Goal: Transaction & Acquisition: Purchase product/service

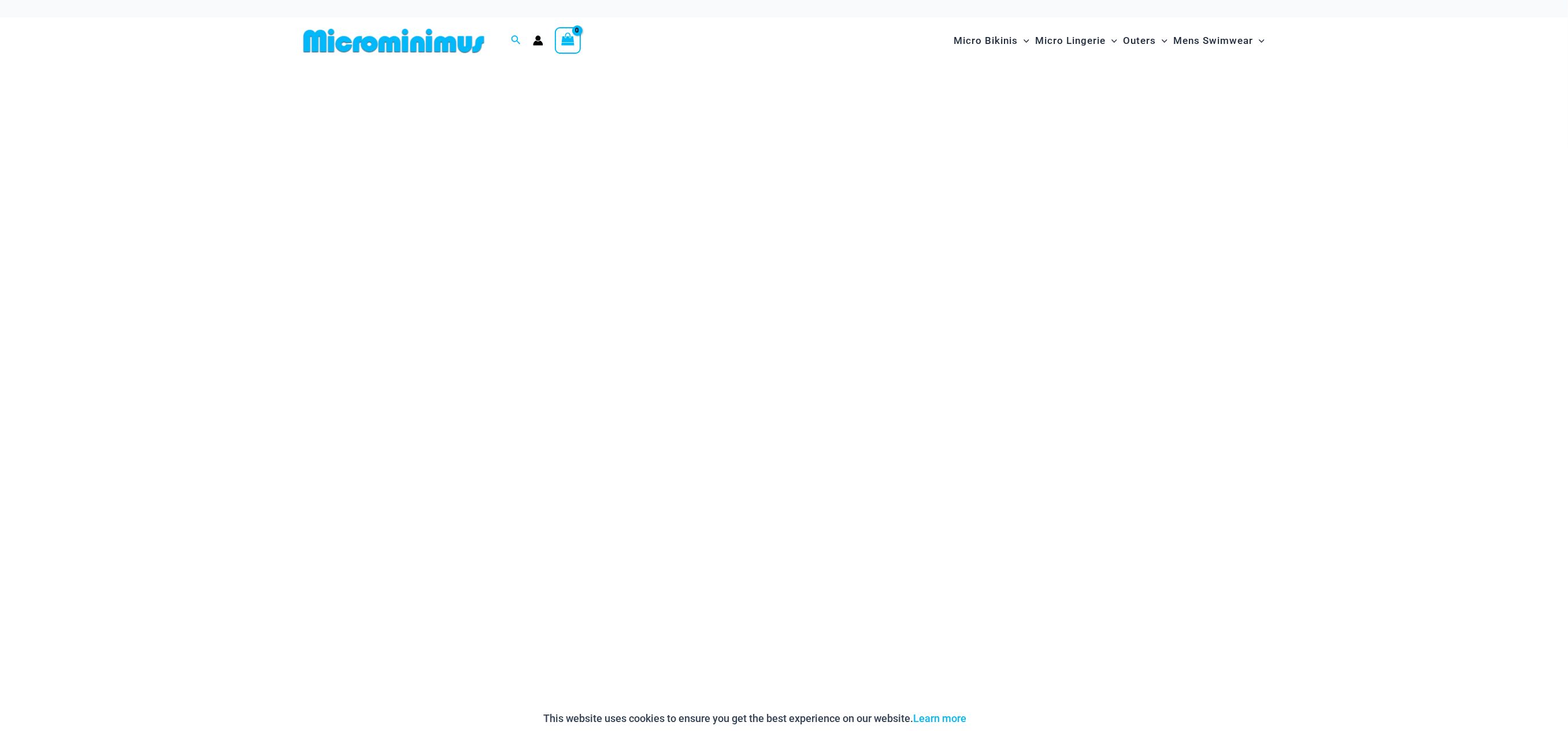
type input "**********"
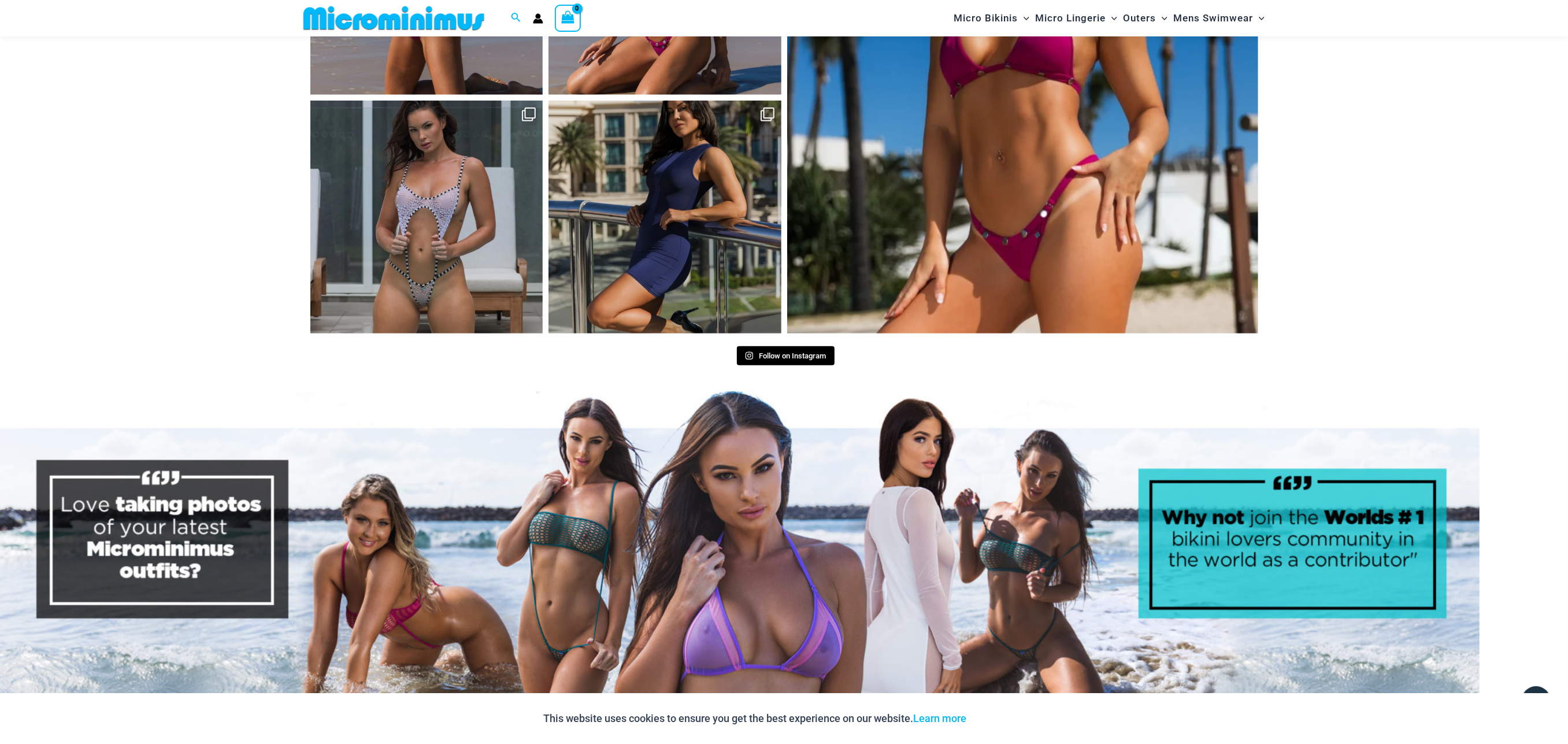
scroll to position [6065, 0]
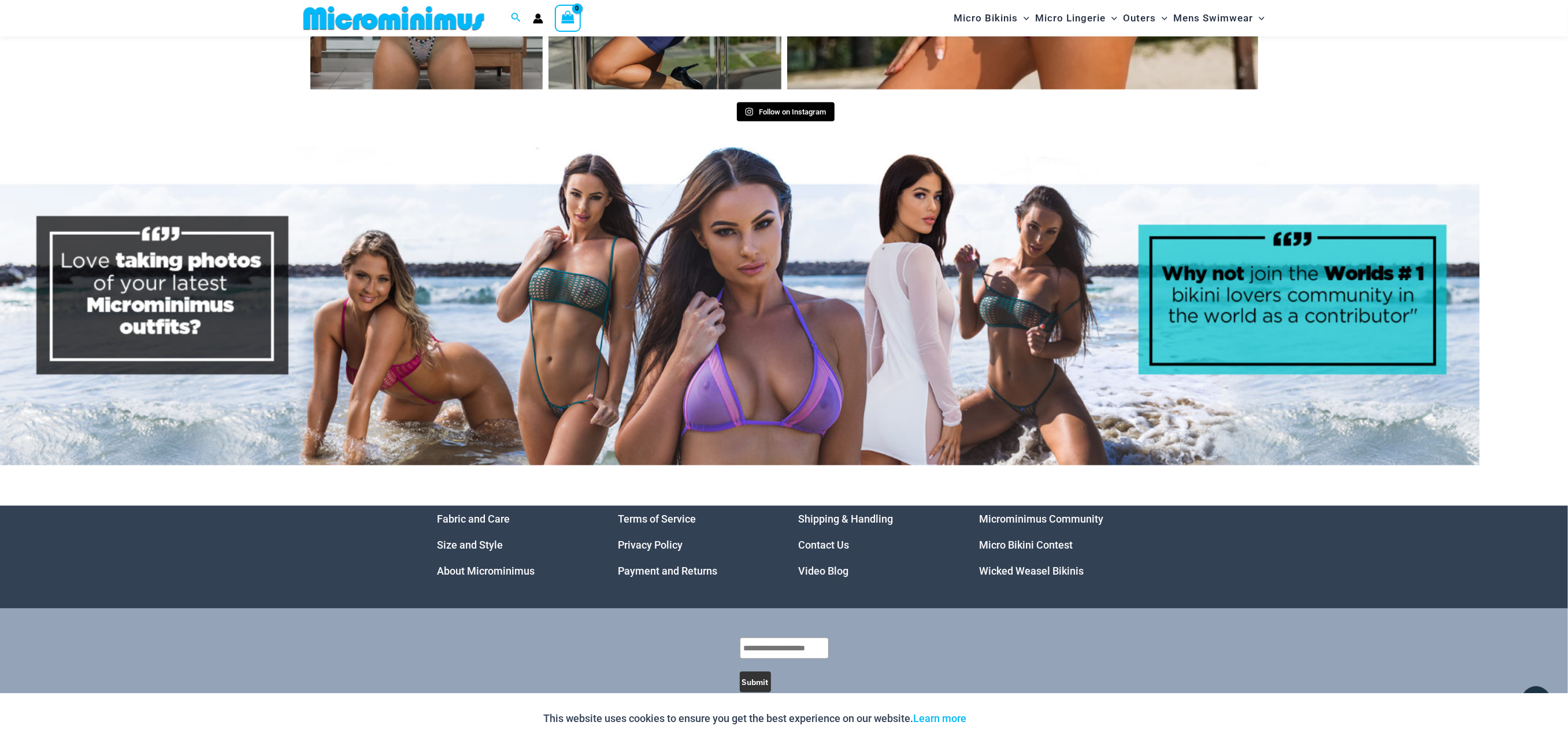
click at [1010, 565] on link "Wicked Weasel Bikinis" at bounding box center [1031, 571] width 105 height 12
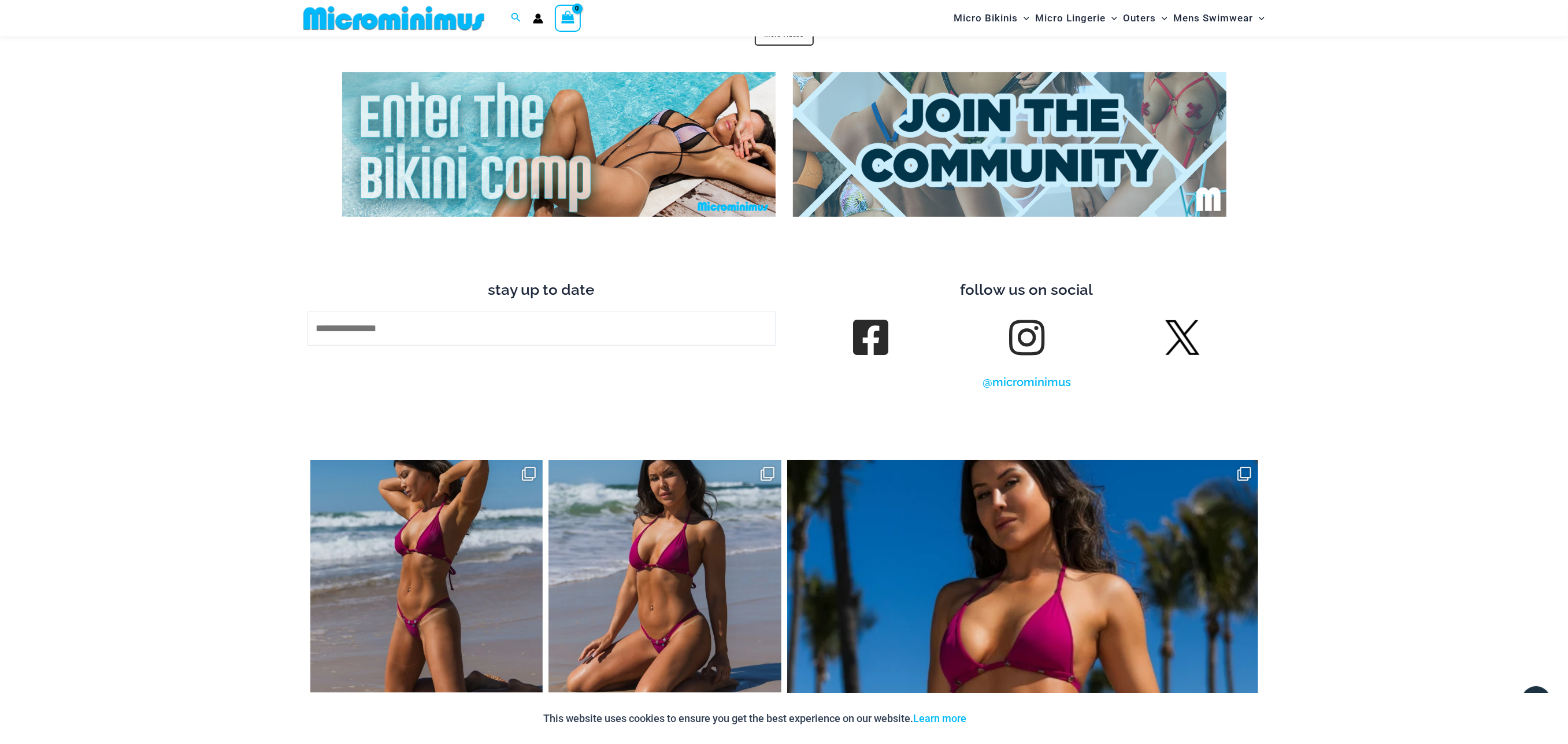
scroll to position [4803, 0]
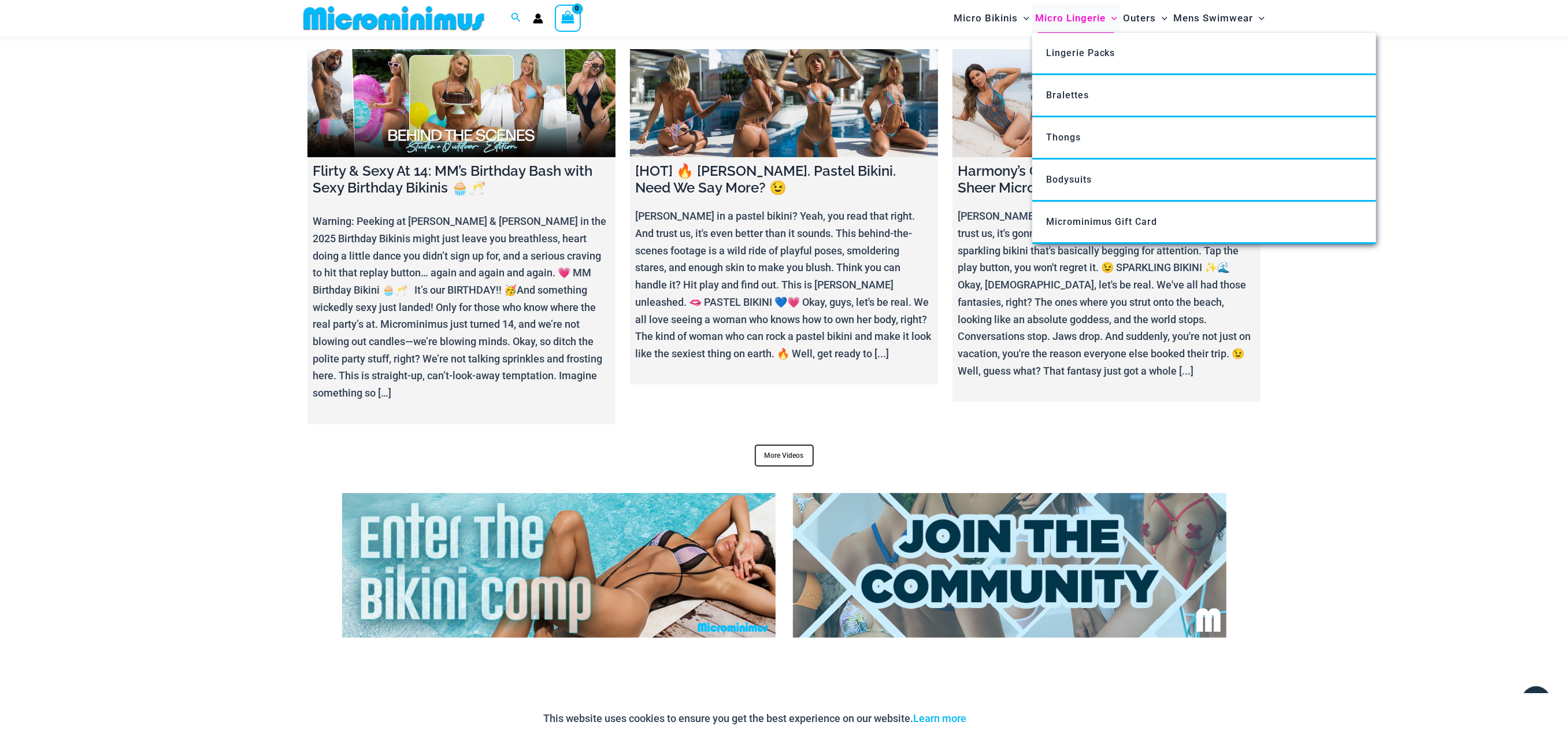
click at [1077, 18] on span "Micro Lingerie" at bounding box center [1071, 18] width 71 height 29
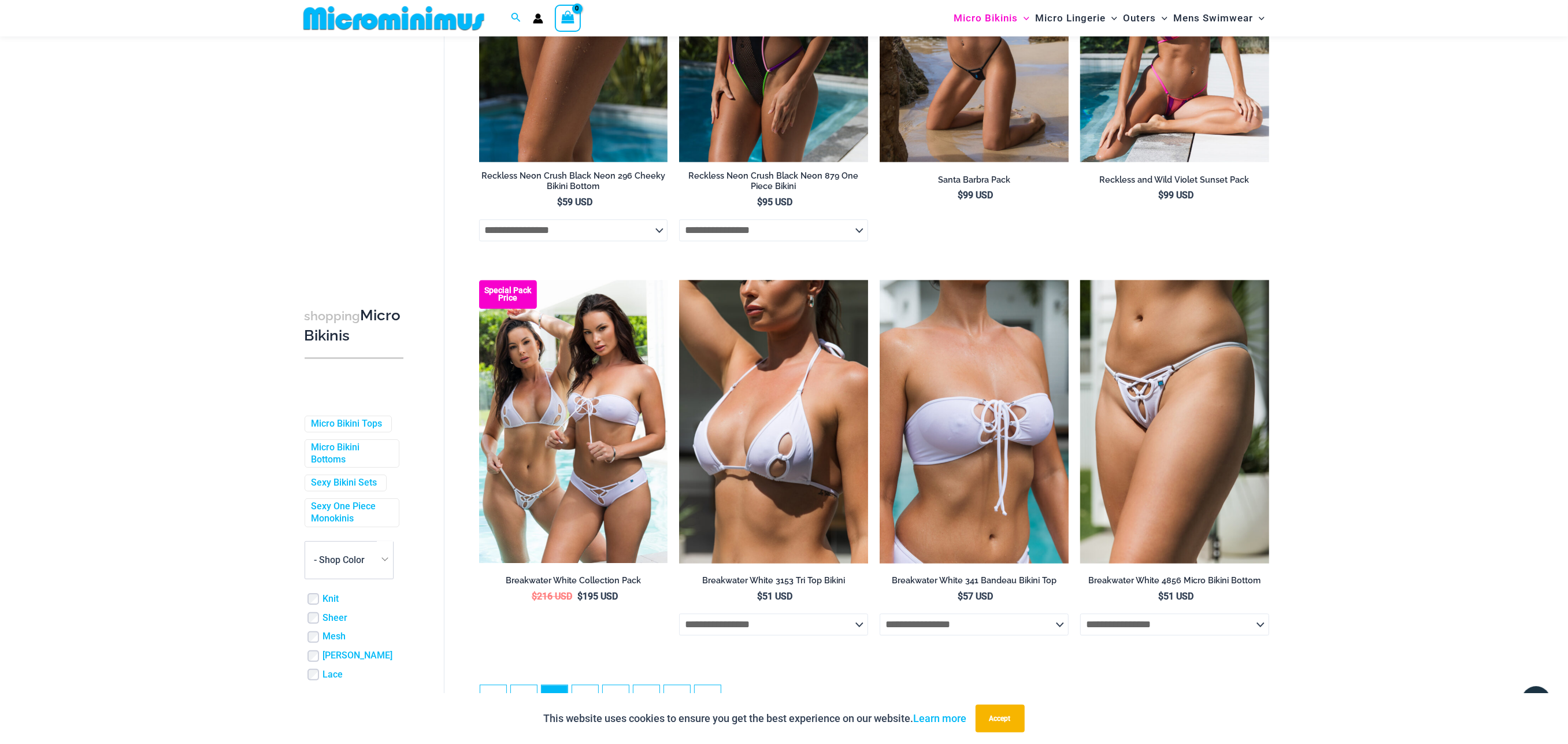
scroll to position [2925, 0]
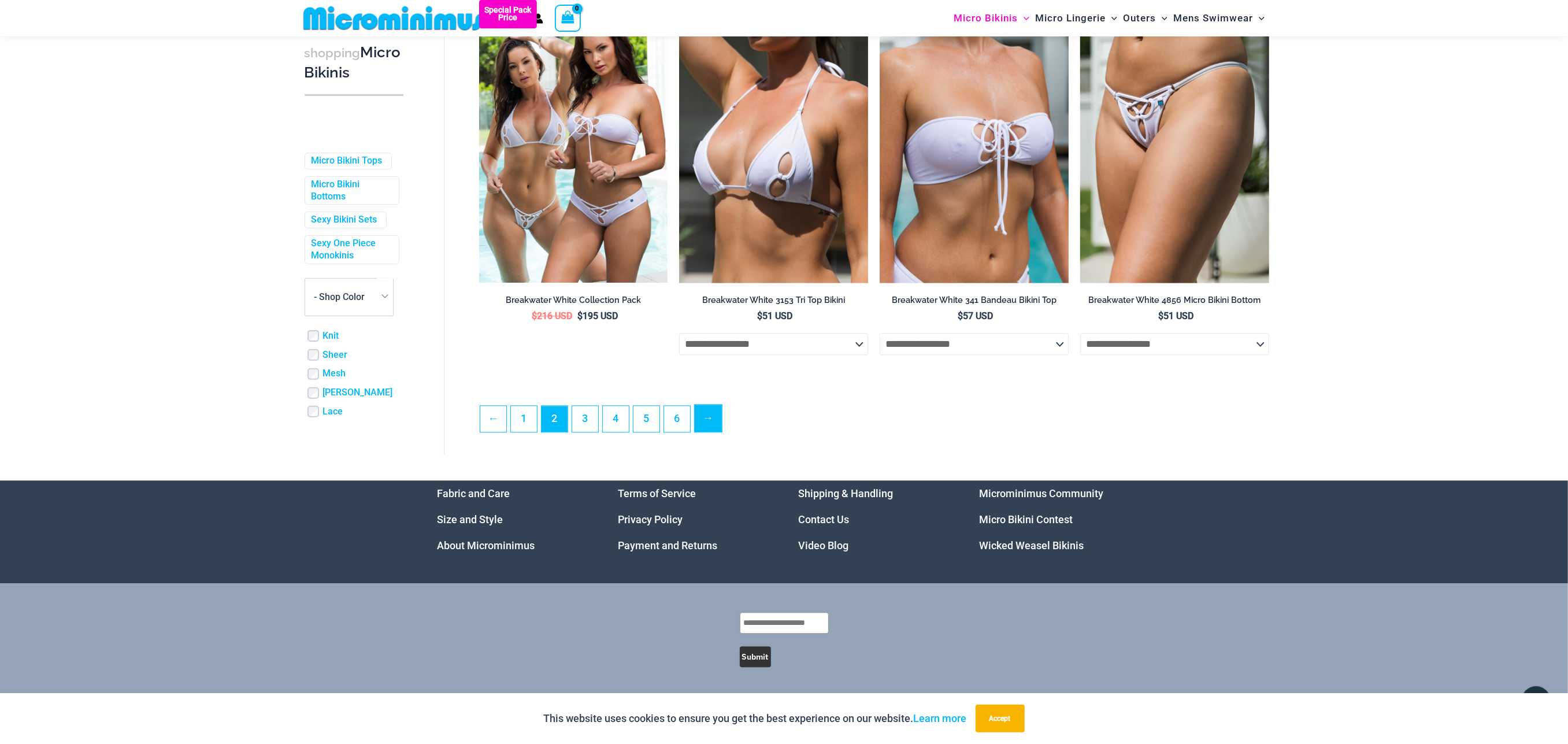
click at [698, 428] on link "→" at bounding box center [708, 418] width 27 height 27
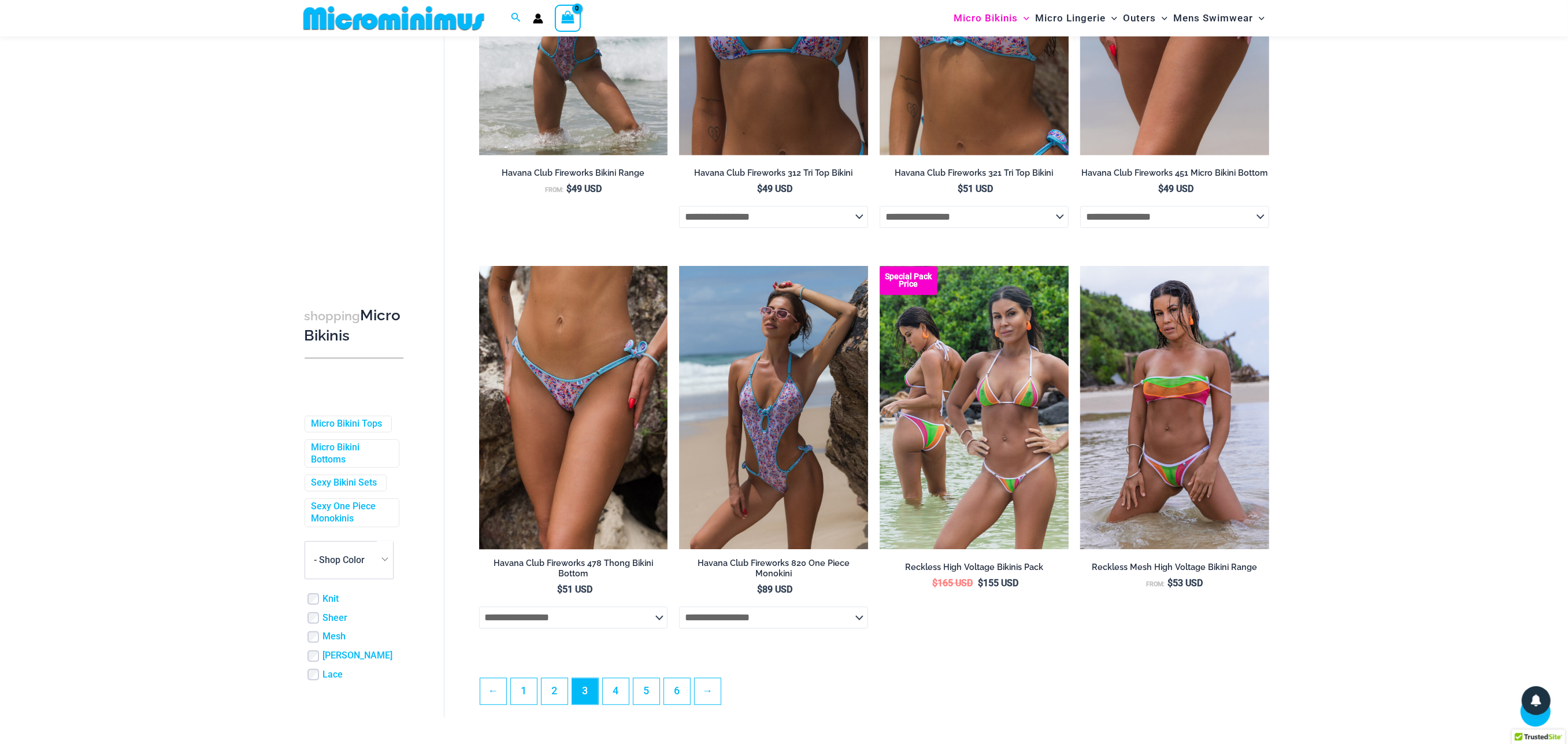
scroll to position [2911, 0]
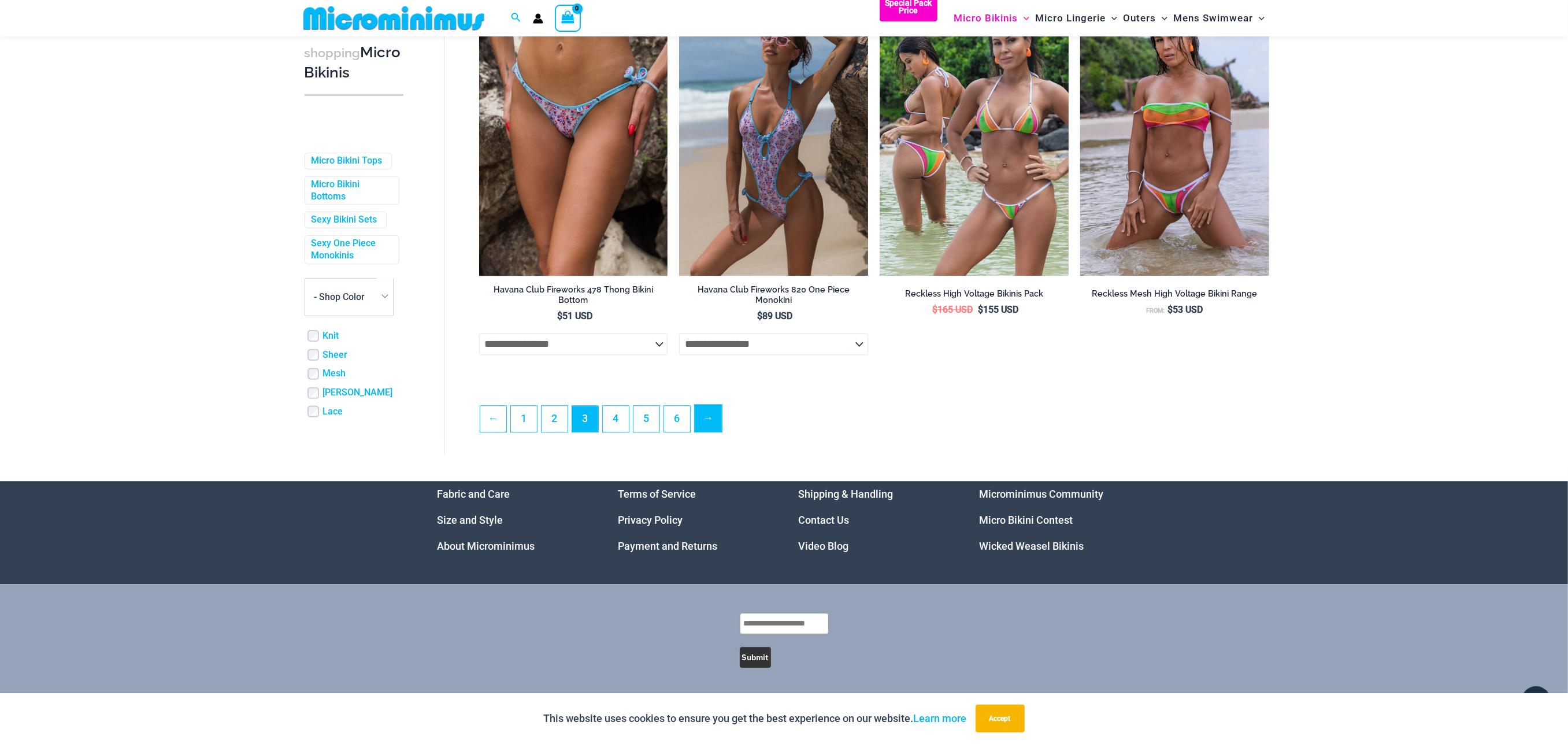
click at [702, 427] on link "→" at bounding box center [708, 418] width 27 height 27
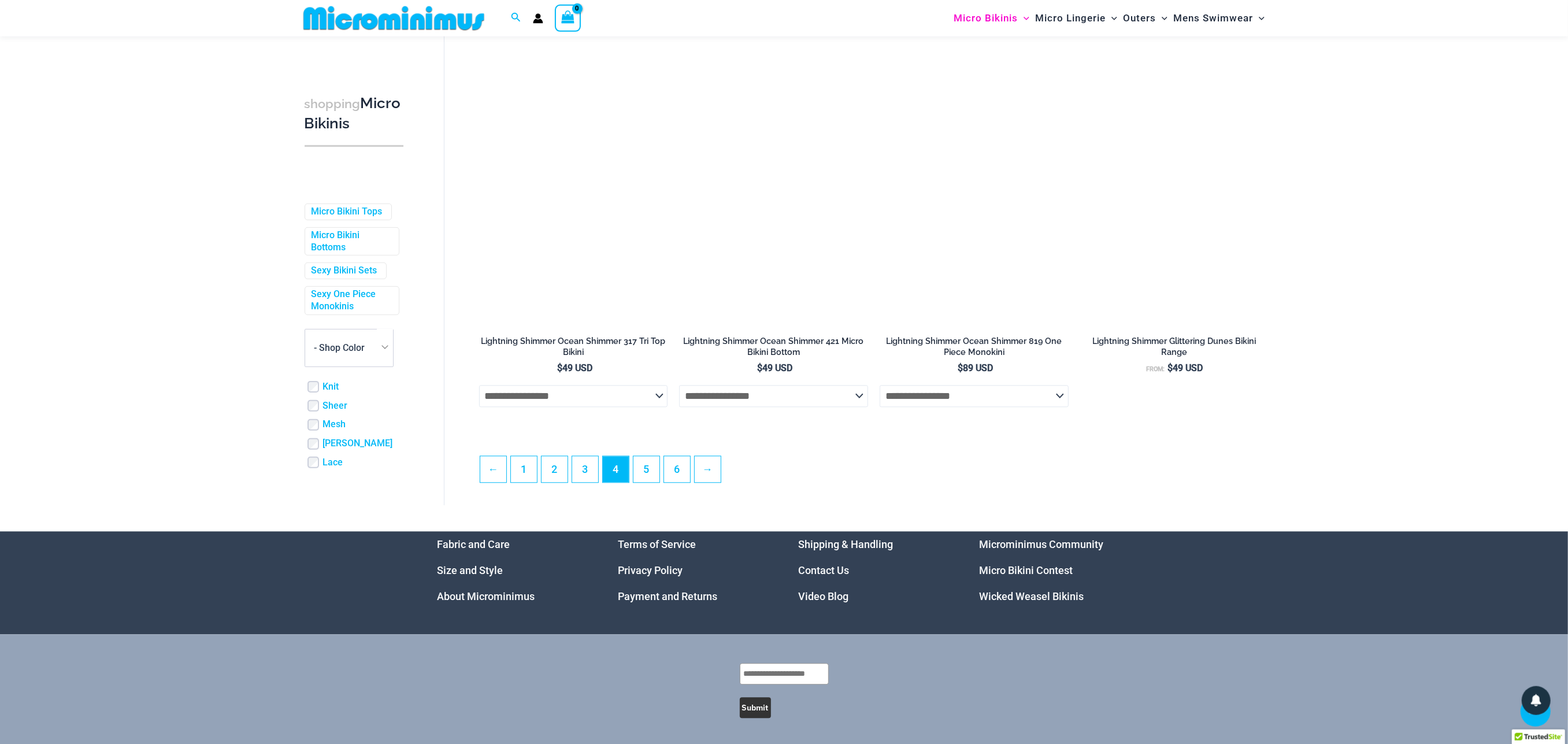
scroll to position [2911, 0]
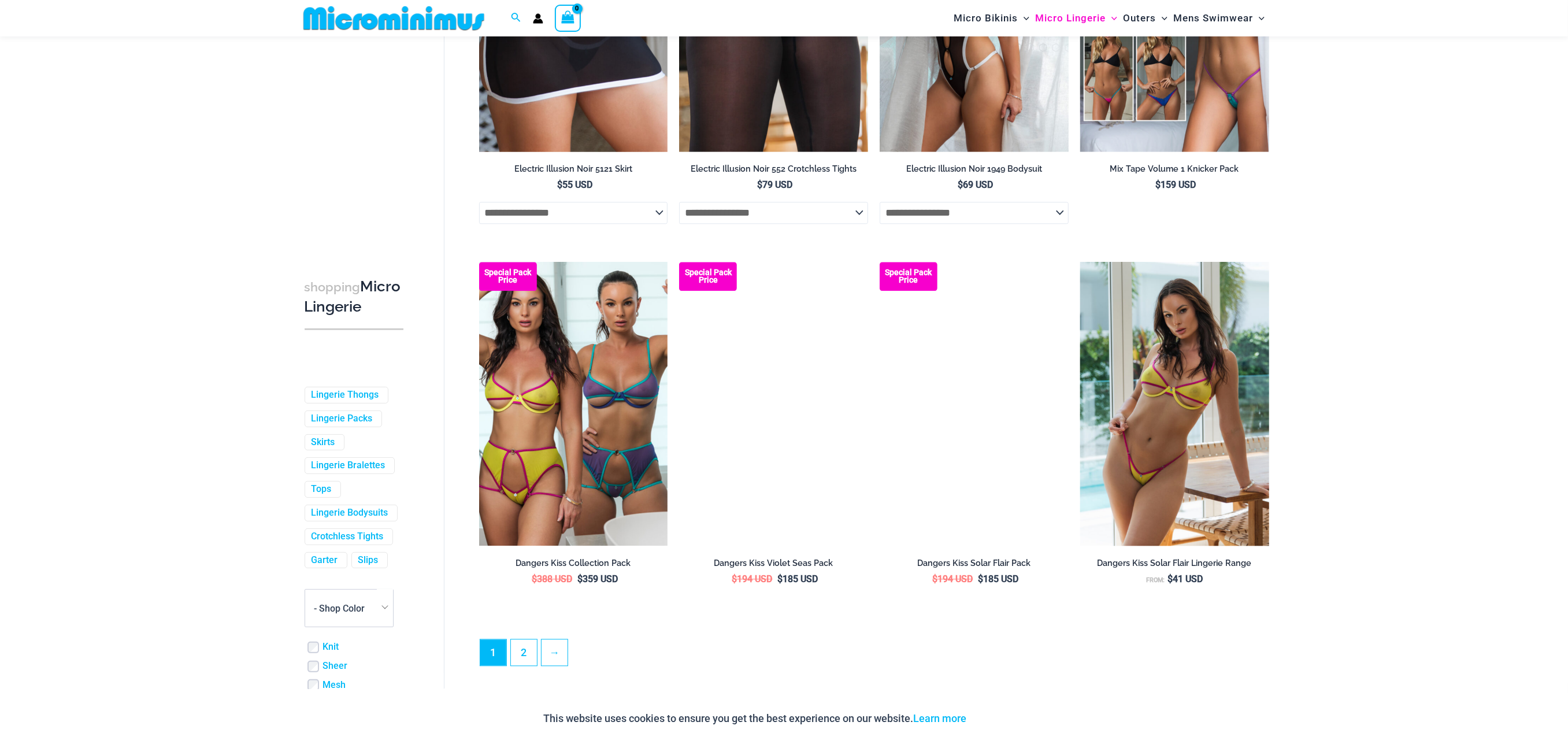
scroll to position [2938, 0]
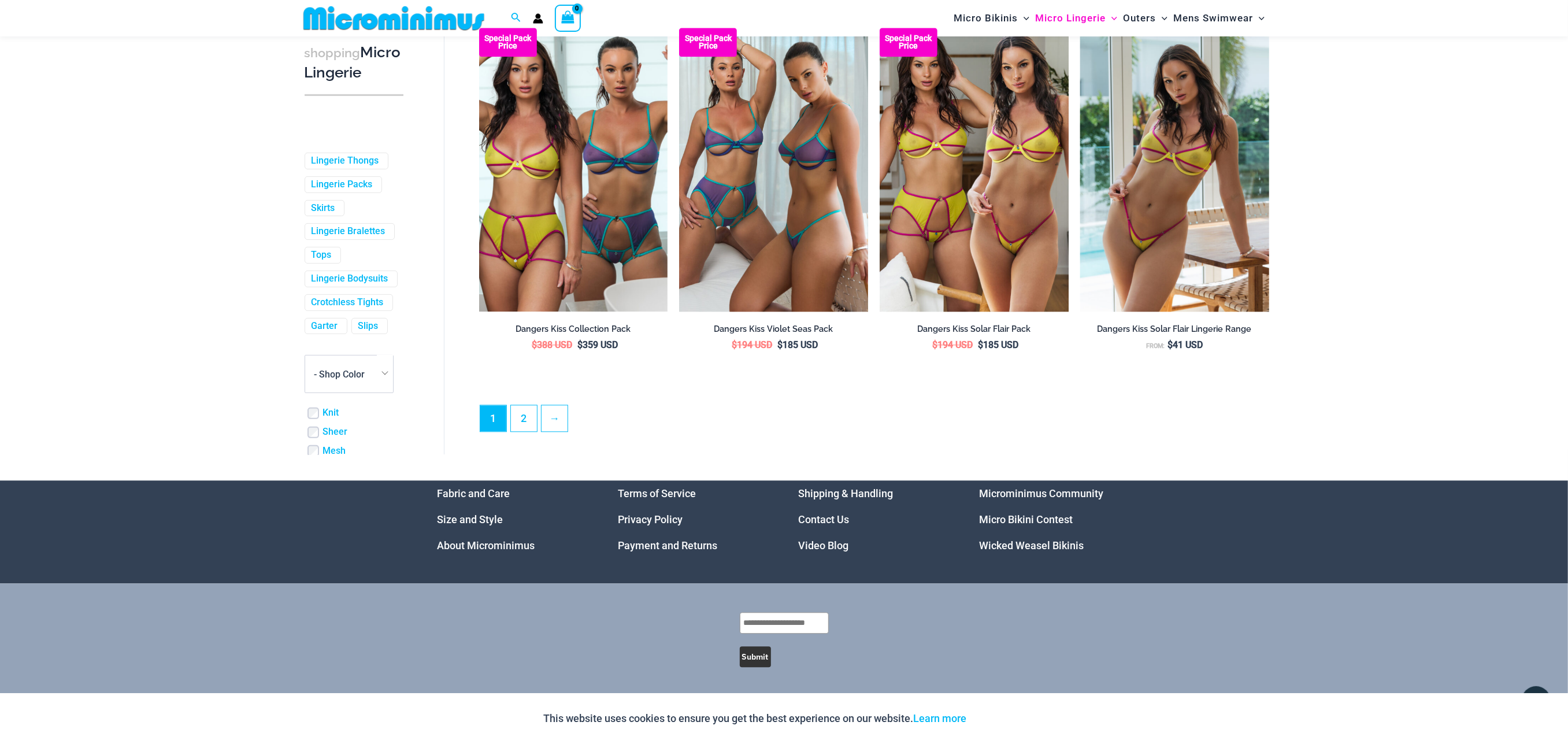
click at [567, 418] on ul "1 2 →" at bounding box center [874, 421] width 789 height 33
click at [546, 418] on link "→" at bounding box center [555, 418] width 27 height 27
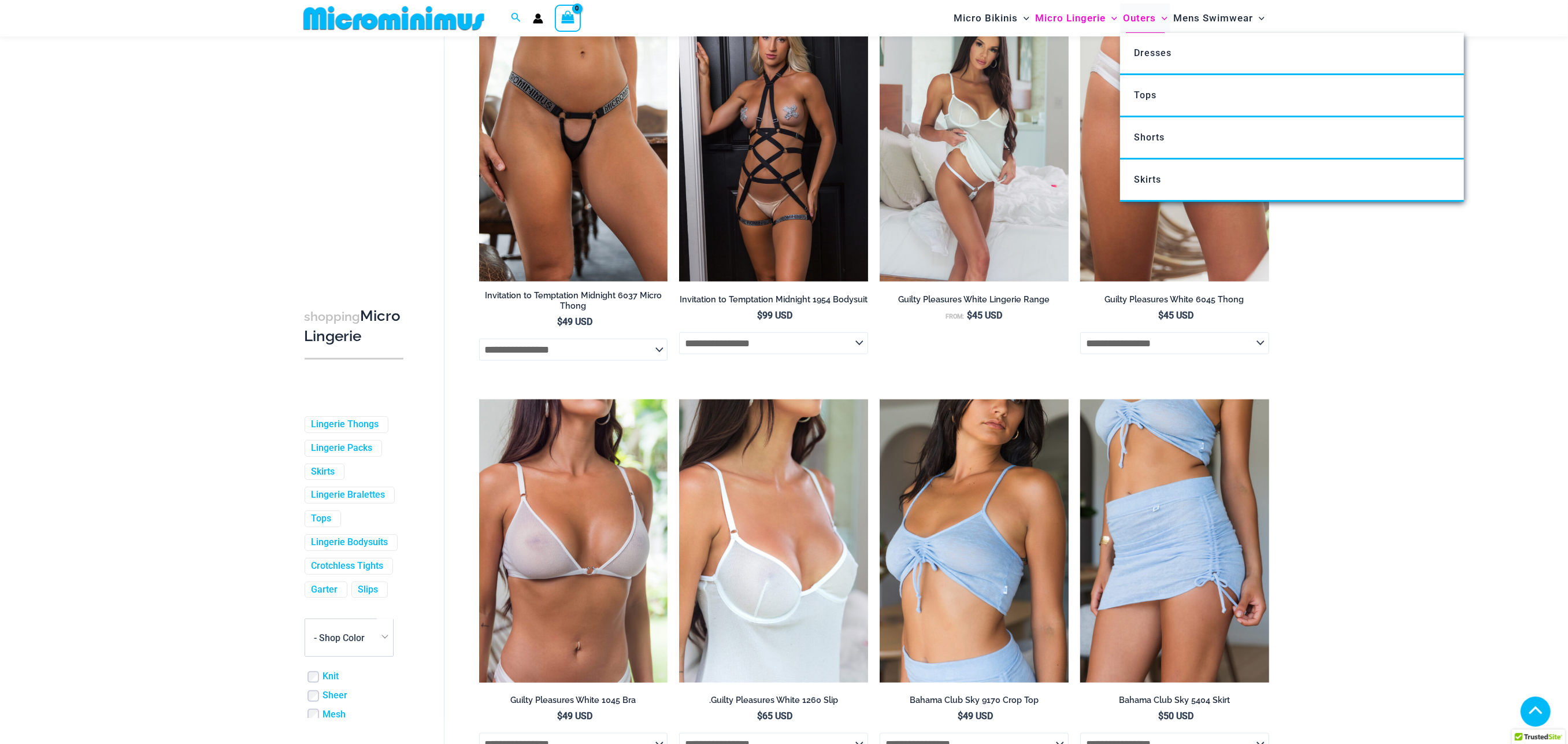
scroll to position [1312, 0]
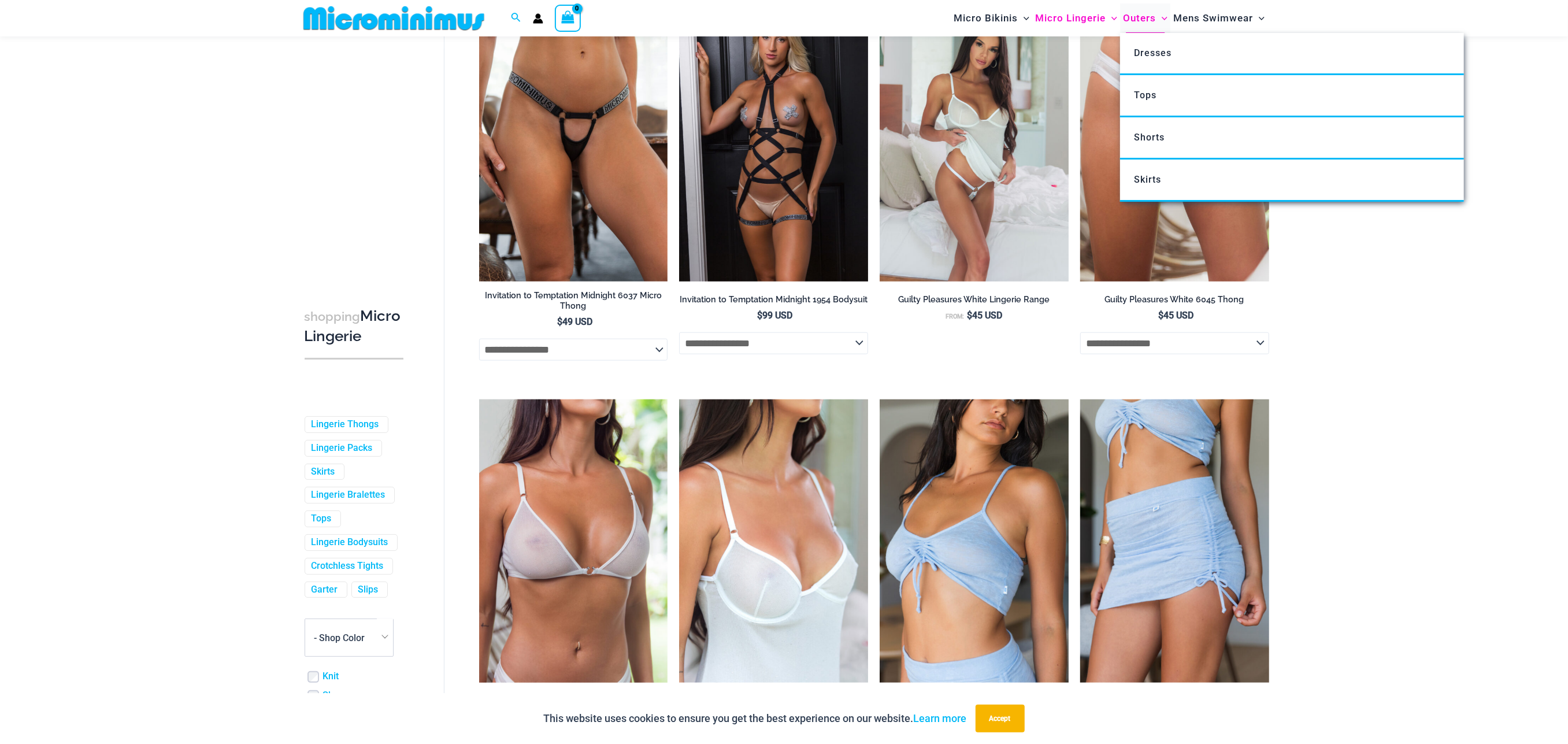
click at [1146, 12] on span "Outers" at bounding box center [1139, 18] width 33 height 29
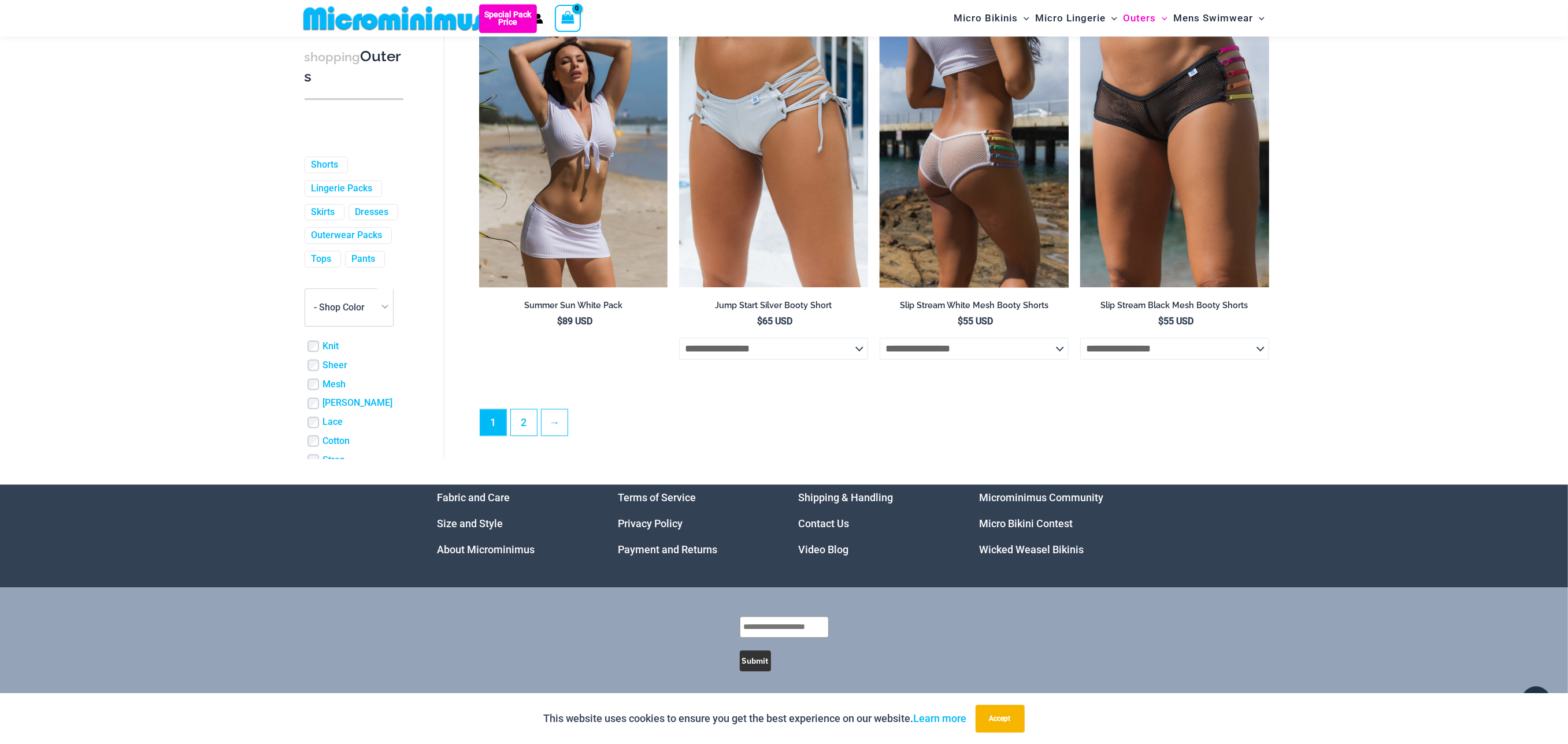
scroll to position [2955, 0]
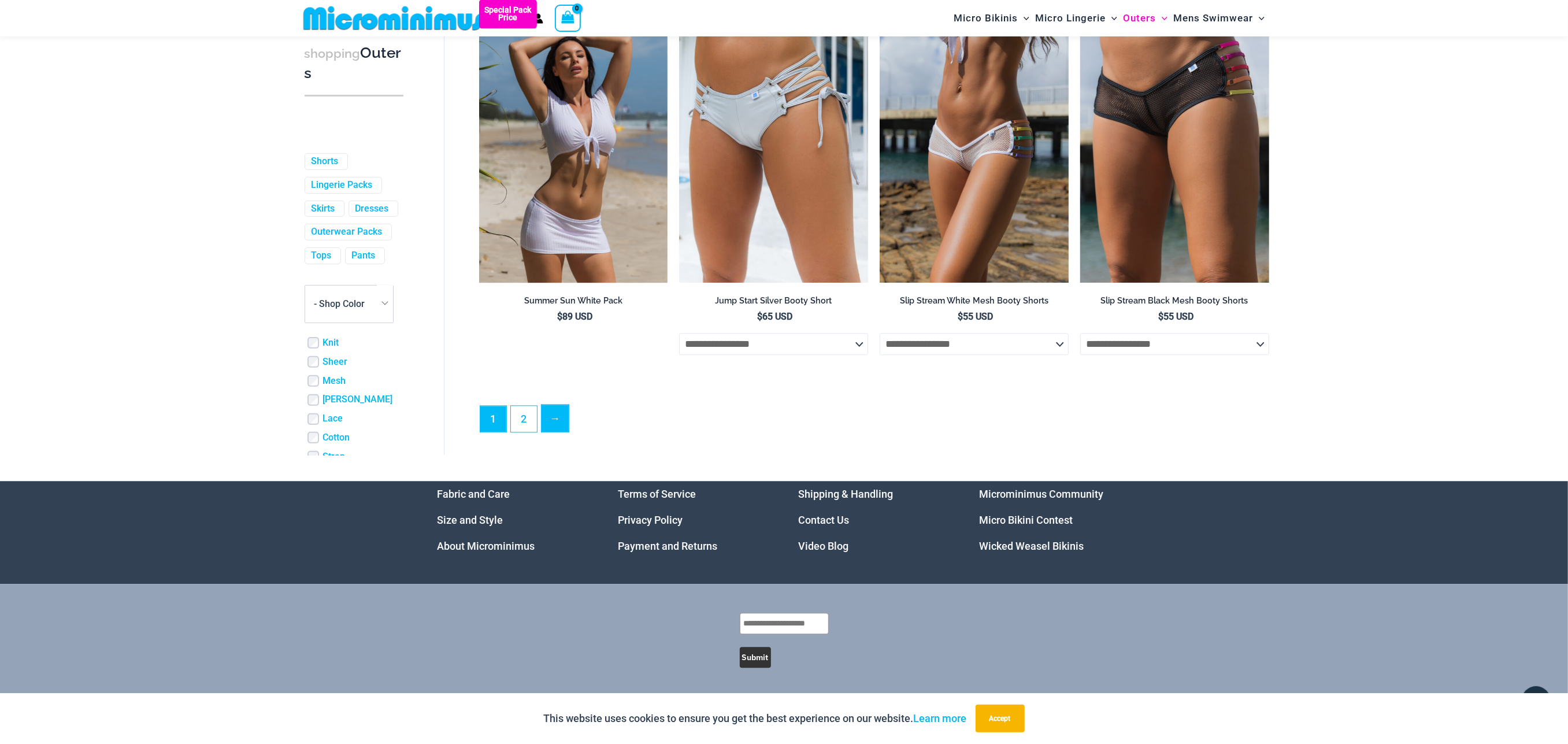
click at [548, 421] on link "→" at bounding box center [555, 418] width 27 height 27
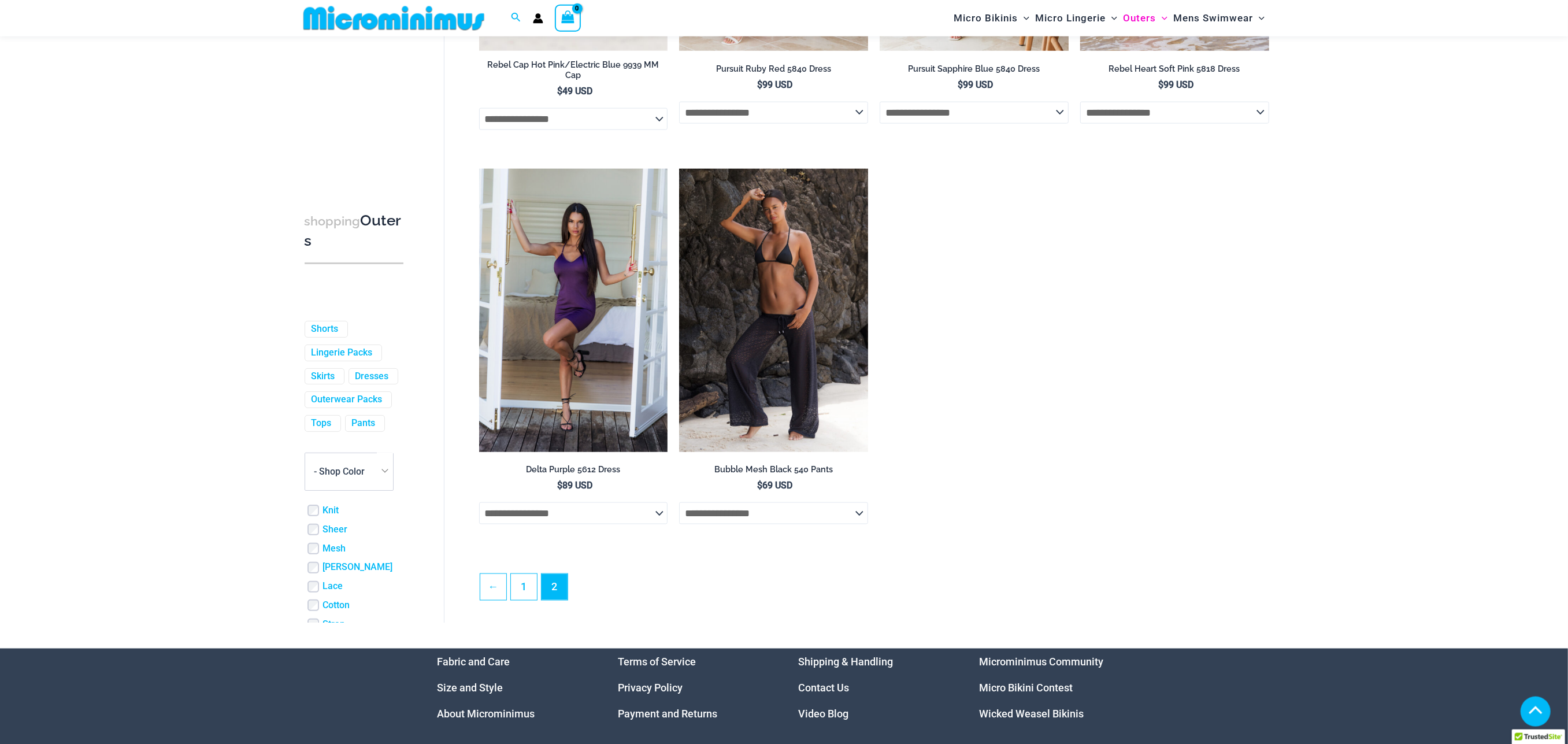
scroll to position [1559, 0]
